Goal: Information Seeking & Learning: Learn about a topic

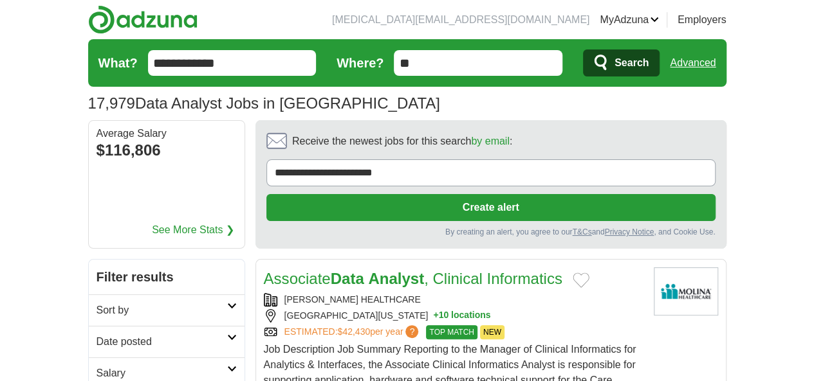
click at [368, 270] on strong "Analyst" at bounding box center [396, 278] width 56 height 17
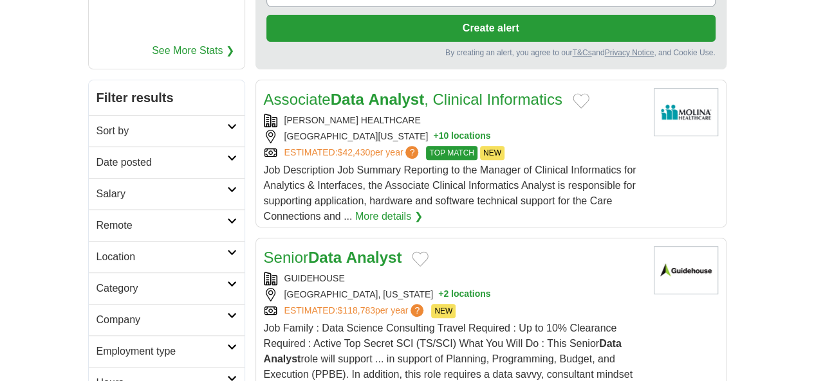
scroll to position [180, 0]
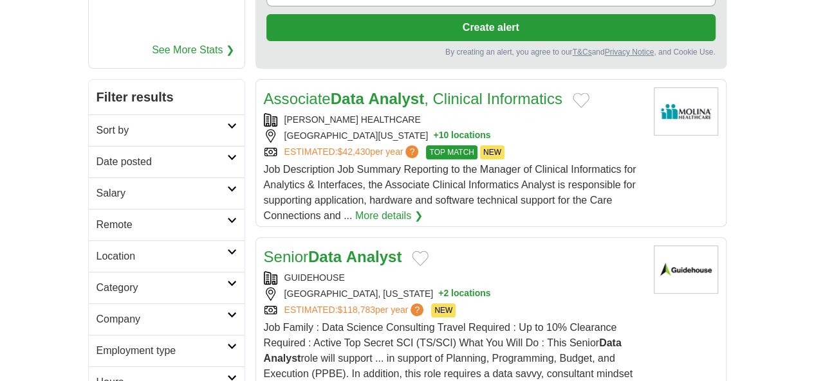
click at [346, 248] on strong "Analyst" at bounding box center [374, 256] width 56 height 17
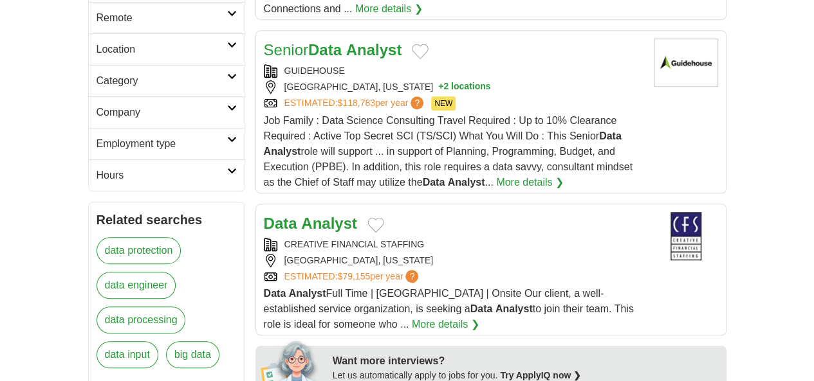
scroll to position [388, 0]
click at [301, 214] on strong "Analyst" at bounding box center [329, 222] width 56 height 17
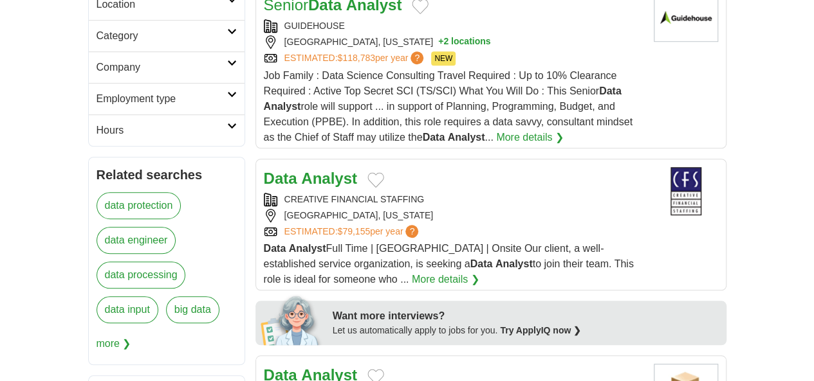
click at [301, 367] on strong "Analyst" at bounding box center [329, 375] width 56 height 17
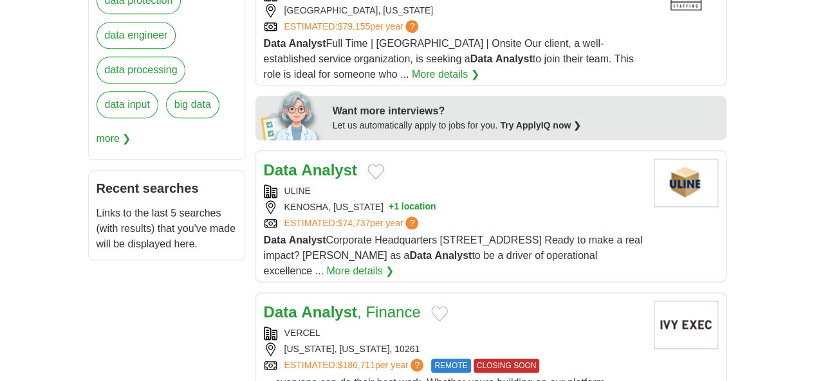
scroll to position [638, 0]
click at [311, 303] on strong "Analyst" at bounding box center [329, 311] width 56 height 17
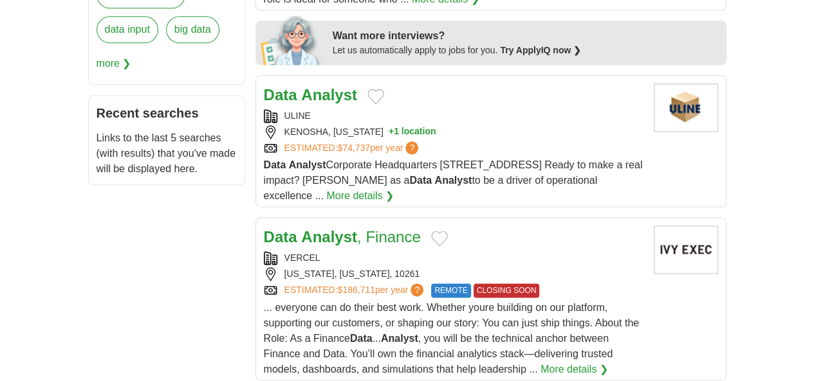
scroll to position [713, 0]
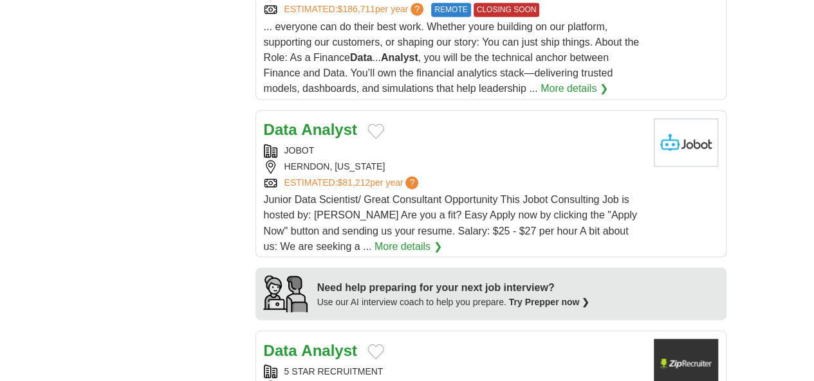
scroll to position [995, 0]
click at [301, 341] on strong "Analyst" at bounding box center [329, 349] width 56 height 17
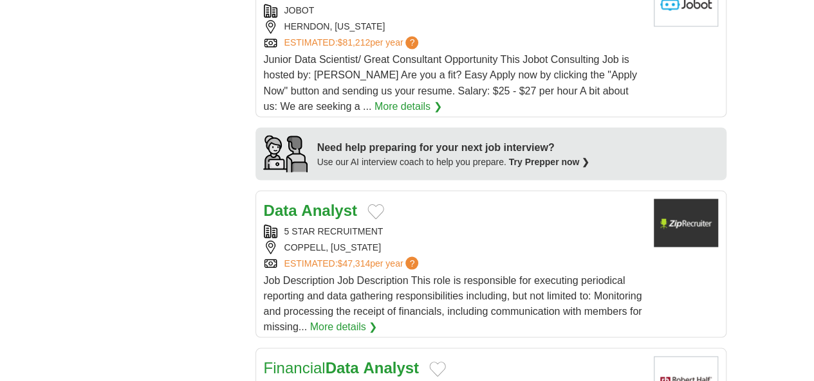
click at [326, 359] on strong "Data" at bounding box center [342, 367] width 33 height 17
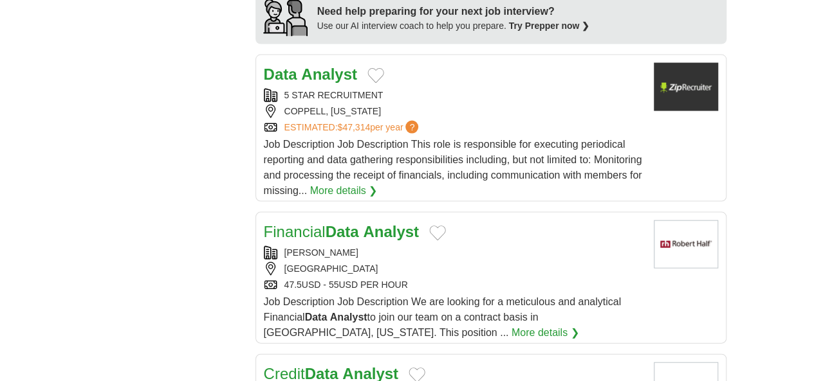
scroll to position [1271, 0]
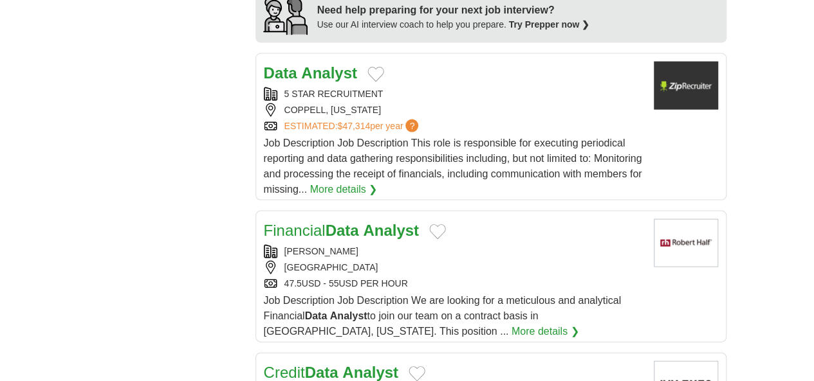
click at [305, 364] on strong "Data" at bounding box center [321, 372] width 33 height 17
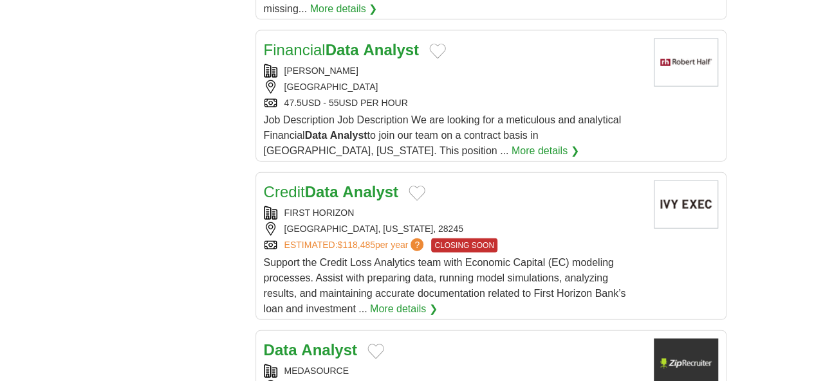
scroll to position [1464, 0]
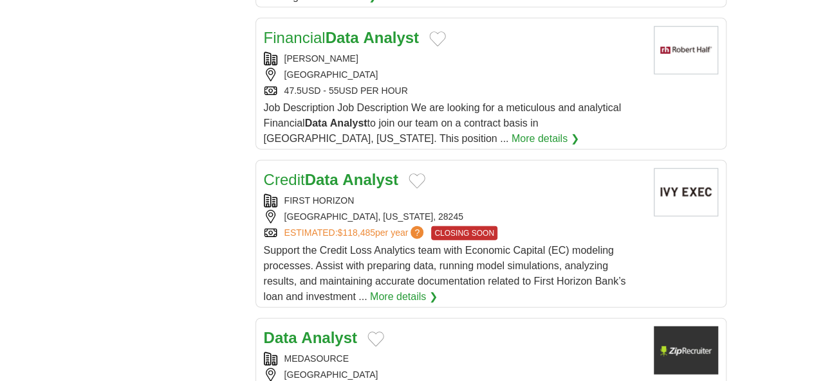
click at [301, 329] on strong "Analyst" at bounding box center [329, 337] width 56 height 17
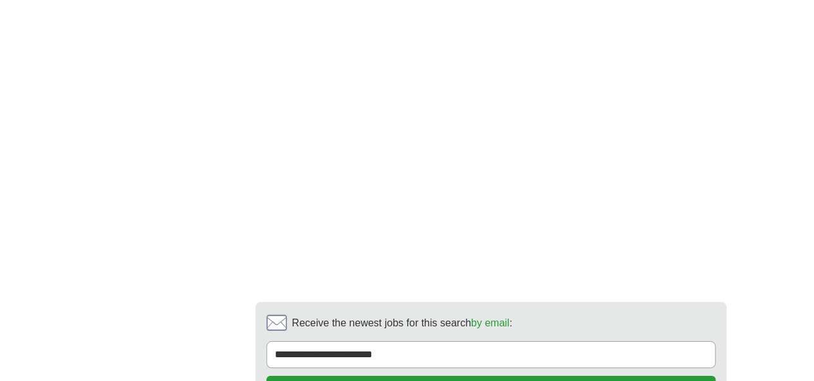
scroll to position [2248, 0]
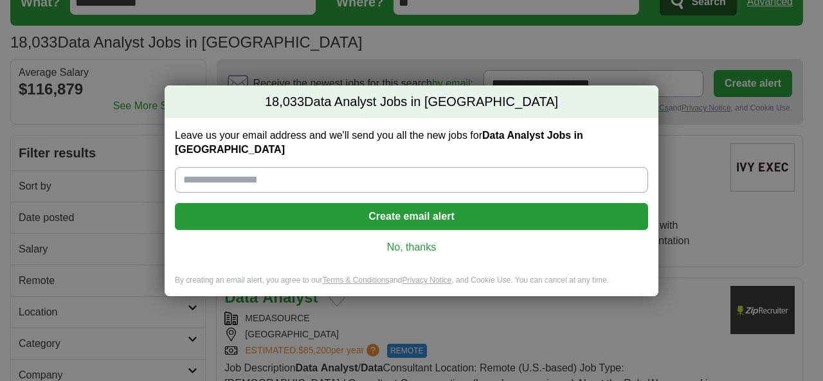
click at [410, 241] on link "No, thanks" at bounding box center [411, 248] width 453 height 14
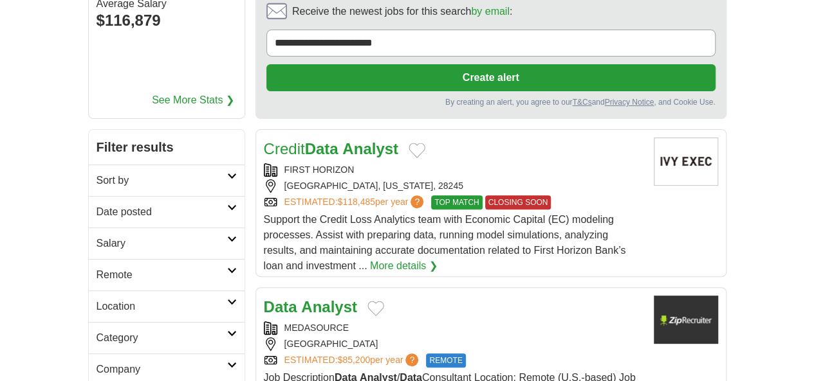
scroll to position [132, 0]
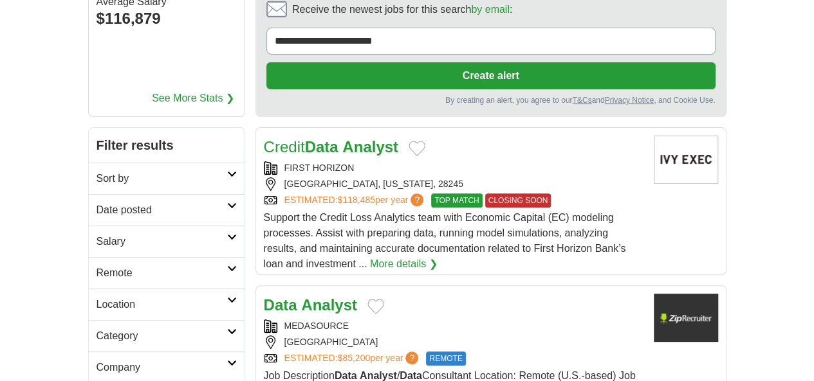
click at [301, 297] on strong "Analyst" at bounding box center [329, 305] width 56 height 17
